Goal: Navigation & Orientation: Find specific page/section

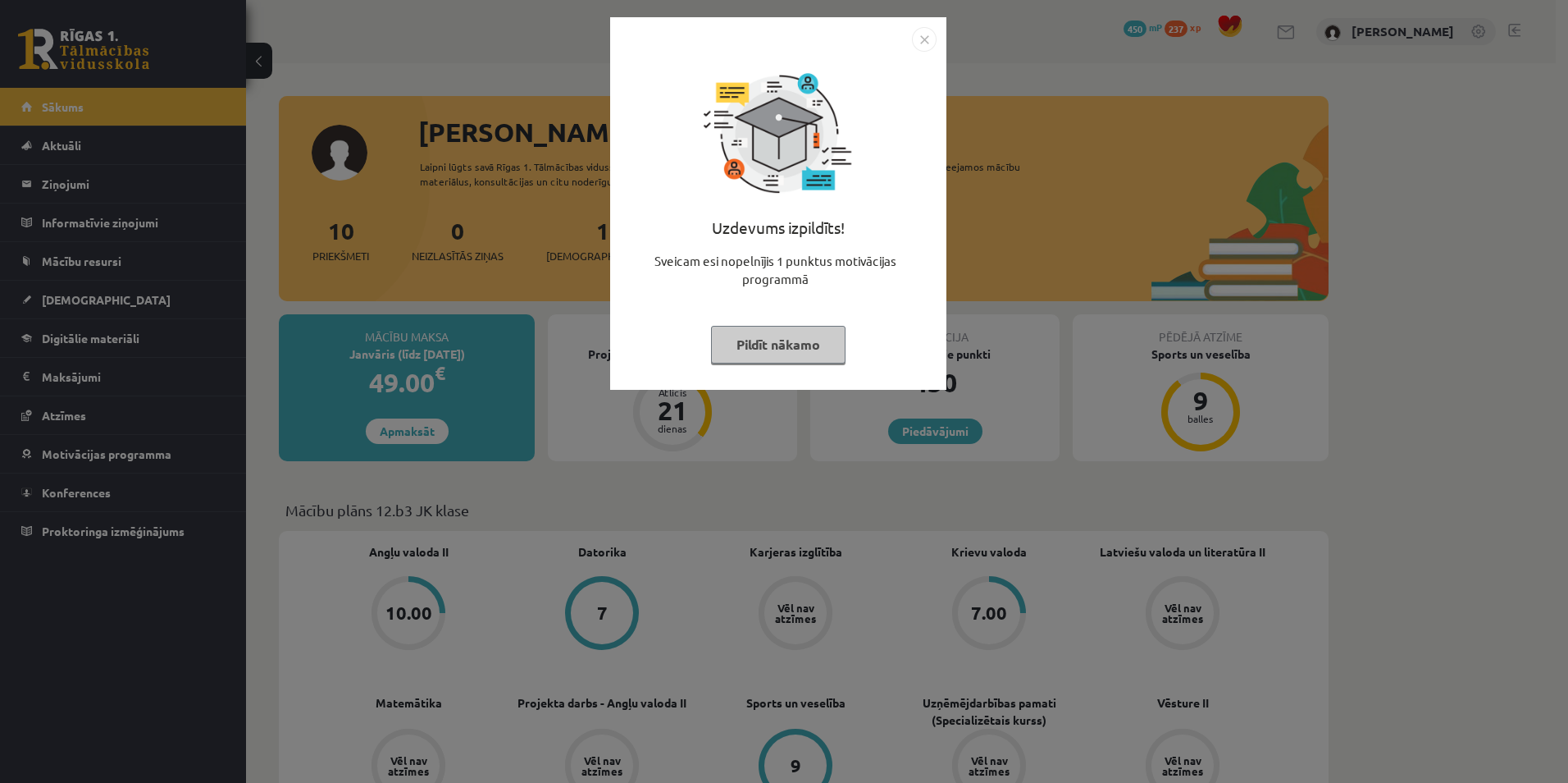
click at [764, 328] on button "Pildīt nākamo" at bounding box center [779, 345] width 134 height 38
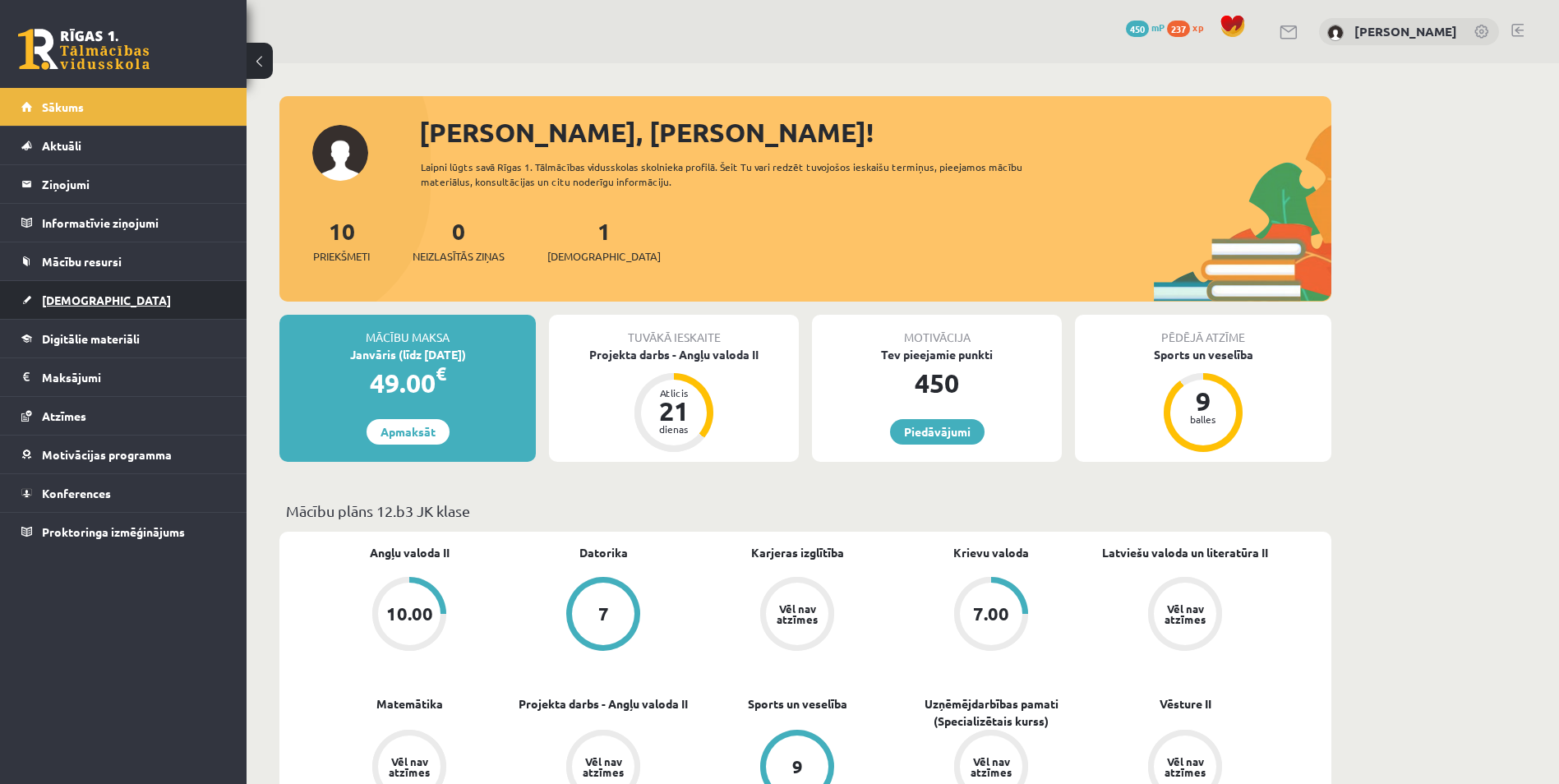
click at [128, 312] on link "[DEMOGRAPHIC_DATA]" at bounding box center [124, 300] width 205 height 38
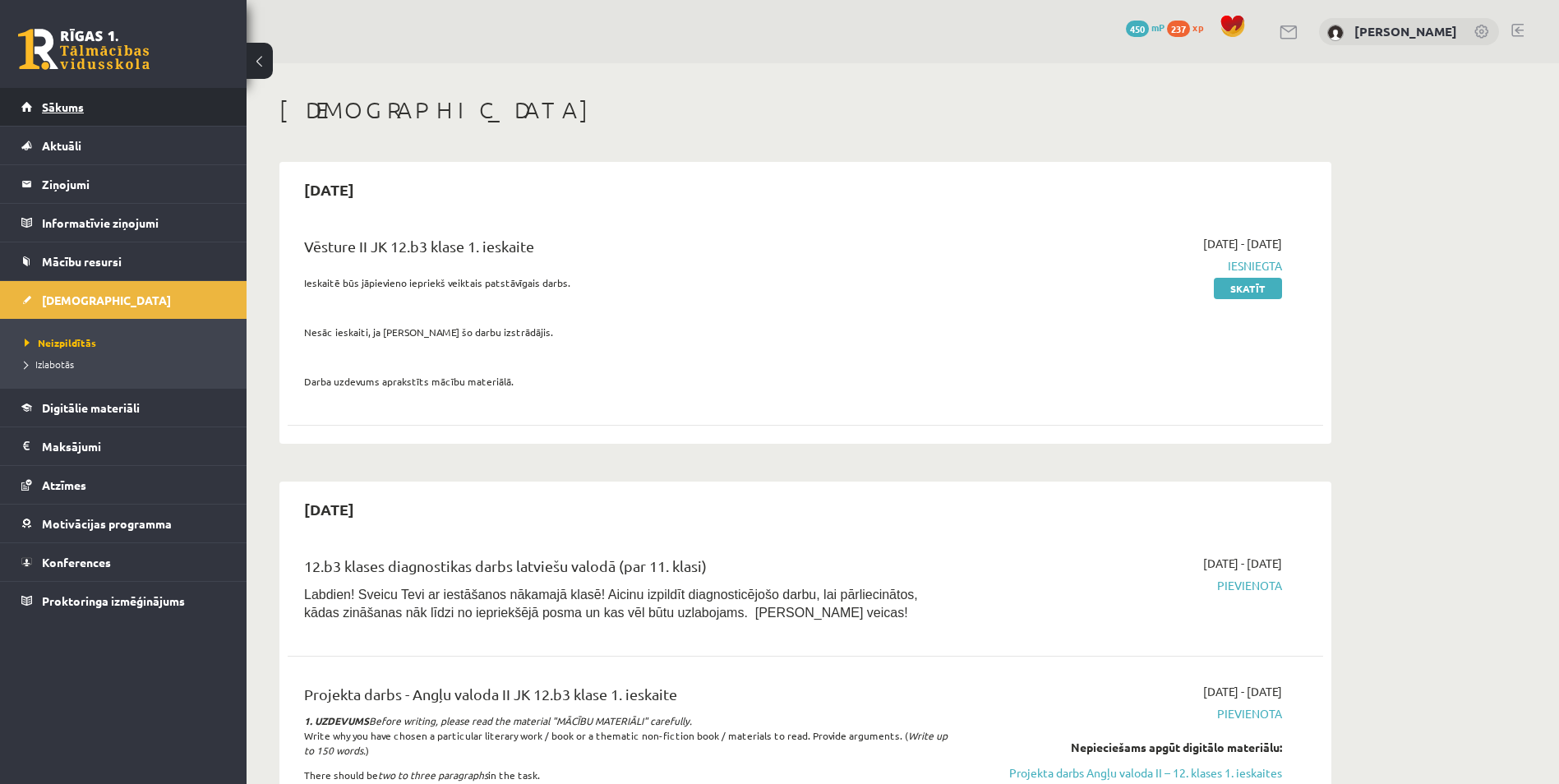
click at [114, 113] on link "Sākums" at bounding box center [124, 107] width 205 height 38
